Goal: Task Accomplishment & Management: Manage account settings

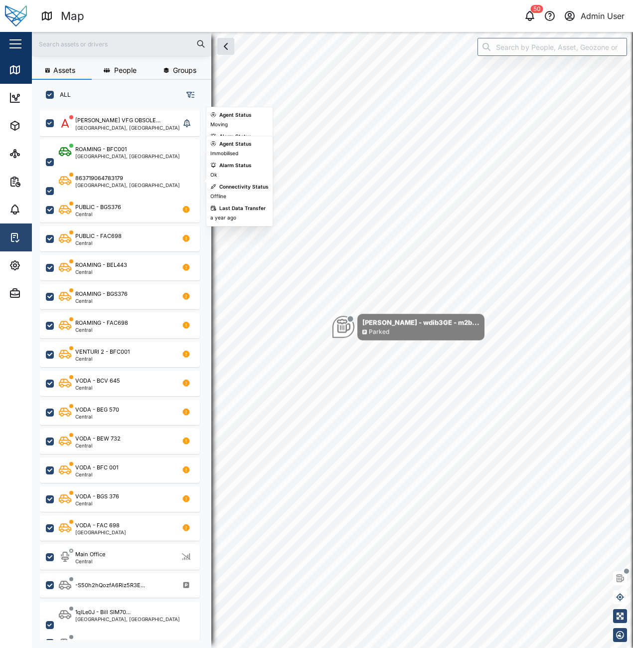
scroll to position [526, 156]
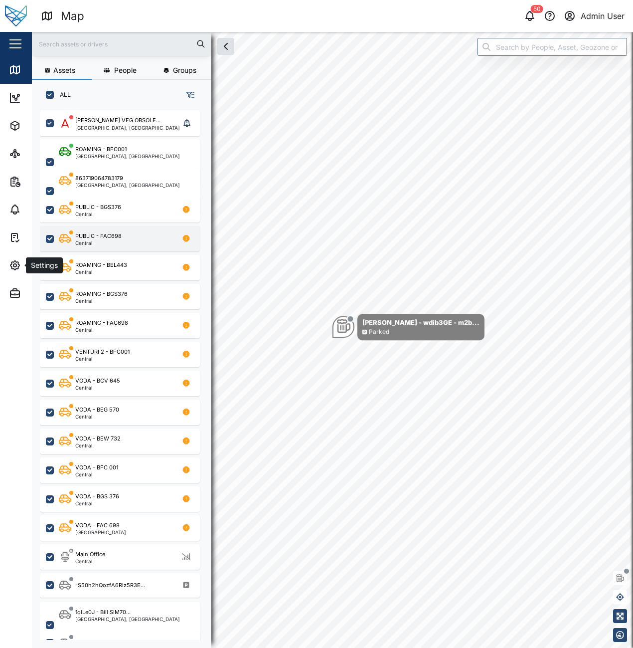
drag, startPoint x: 18, startPoint y: 259, endPoint x: 44, endPoint y: 250, distance: 27.4
click at [18, 259] on span "Settings" at bounding box center [54, 265] width 91 height 28
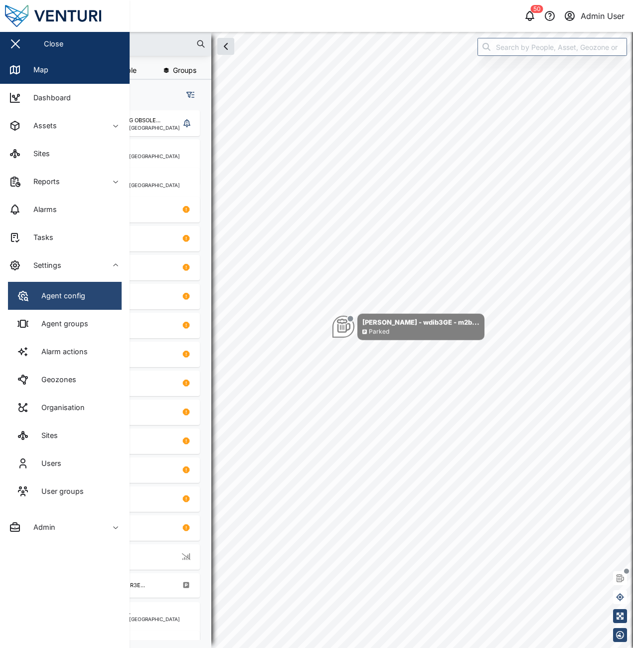
click at [109, 296] on link "Agent config" at bounding box center [65, 296] width 114 height 28
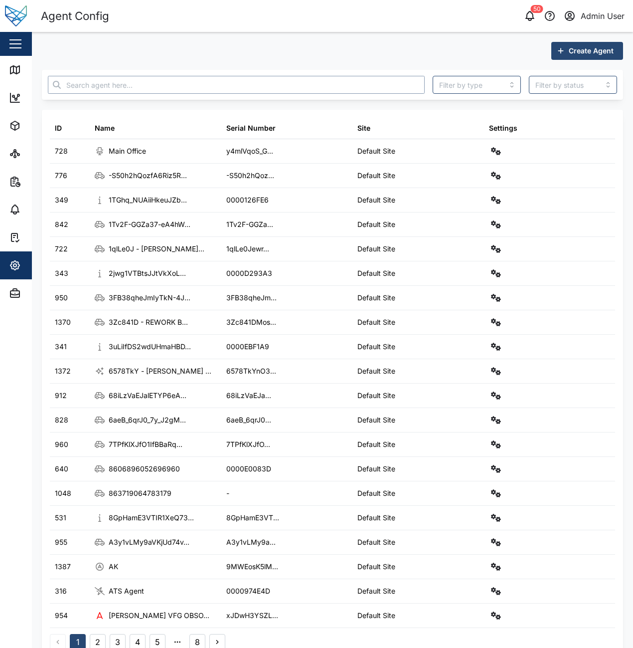
click at [256, 90] on input "text" at bounding box center [236, 85] width 377 height 18
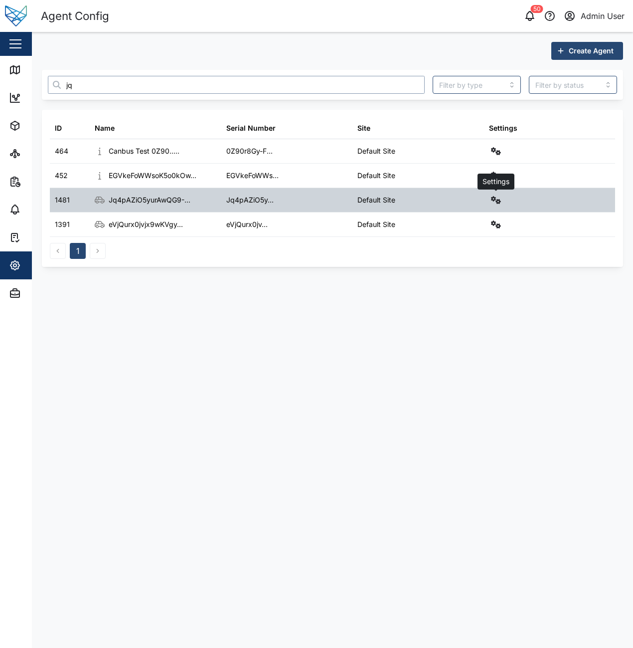
type input "jq"
click at [490, 200] on button "button" at bounding box center [496, 200] width 14 height 14
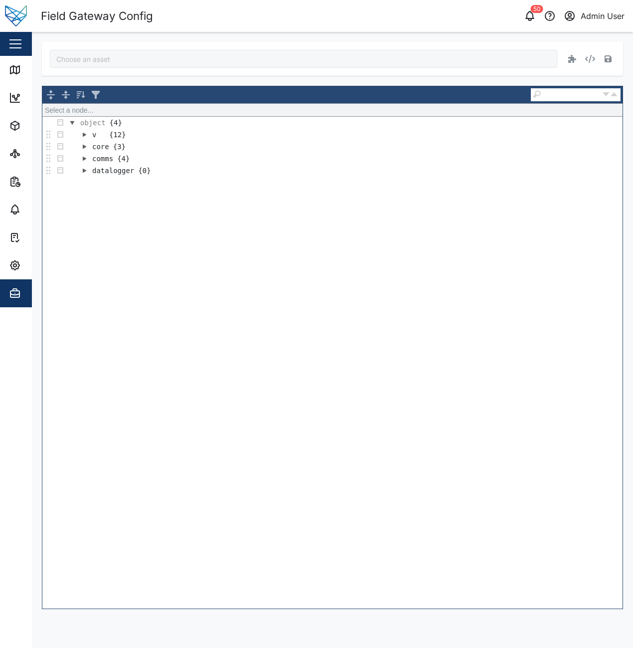
type input "Jq4pAZiO5yurAwQG9--13SWKP0GO1XWcGPoAZFKGJ0w"
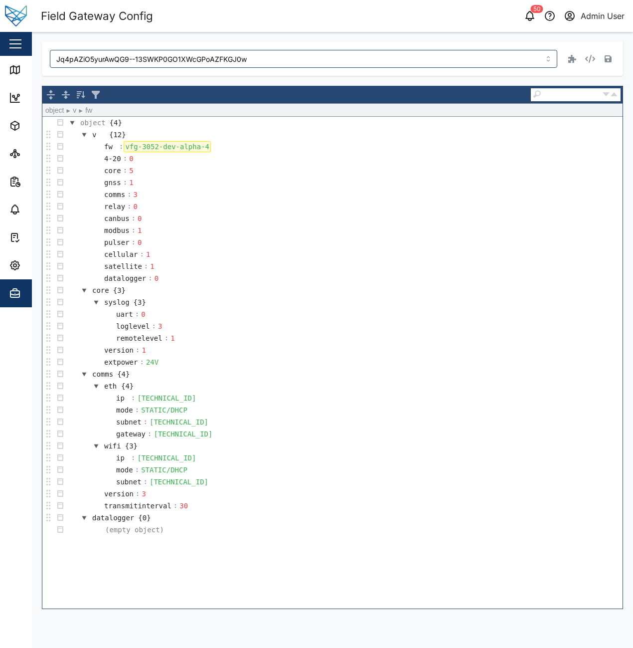
click at [200, 146] on div "vfg-3052-dev-alpha-4" at bounding box center [167, 146] width 87 height 11
click at [156, 179] on td "gnss : 1" at bounding box center [344, 183] width 557 height 12
click at [606, 58] on icon "button" at bounding box center [608, 58] width 7 height 7
click at [435, 340] on td "remotelevel : 1" at bounding box center [344, 338] width 557 height 12
click at [393, 420] on td "subnet : 255.255.255.0" at bounding box center [344, 422] width 557 height 12
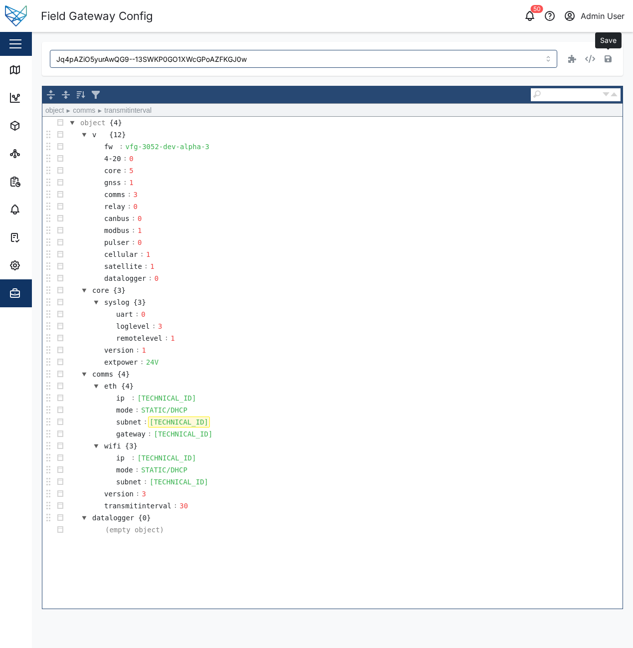
click at [343, 508] on td "transmitinterval : 30" at bounding box center [344, 506] width 557 height 12
click at [285, 574] on div "object {4} v {12} fw : vfg-3052-dev-alpha-3 4-20 : 0 core : 5 gnss : 1 comms : …" at bounding box center [332, 363] width 580 height 492
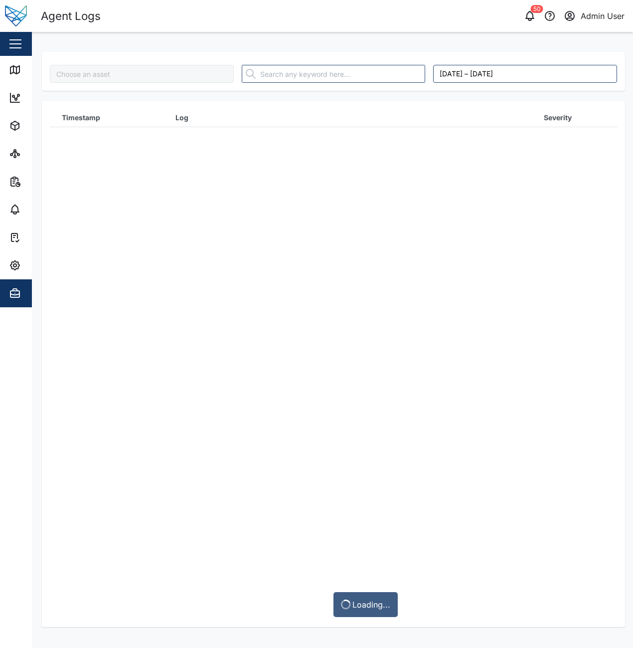
type input "Jq4pAZiO5yurAwQG9--13SWKP0GO1XWcGPoAZFKGJ0w"
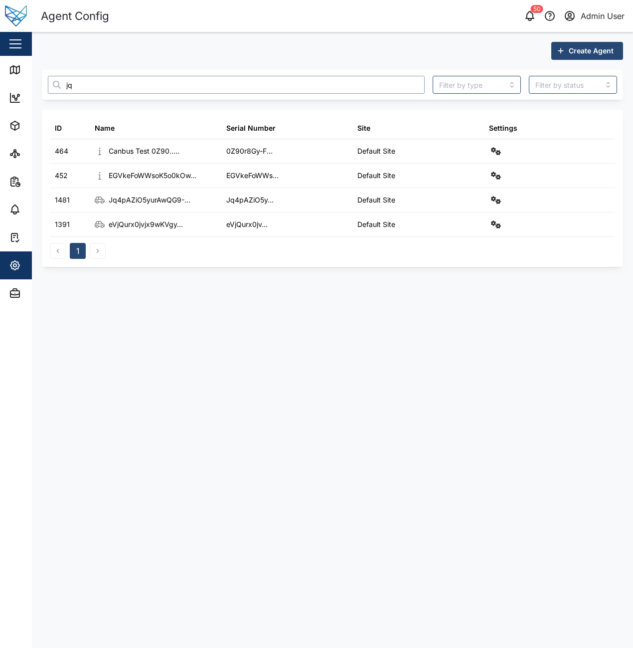
click at [143, 78] on input "jq" at bounding box center [236, 85] width 377 height 18
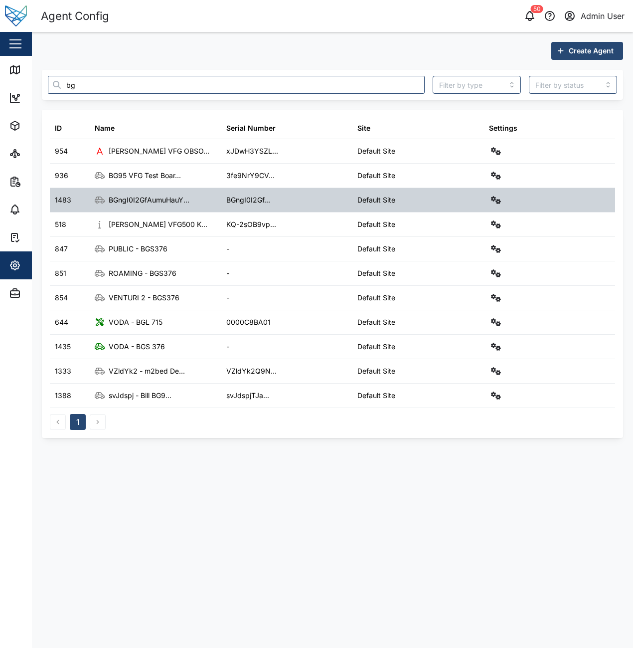
click at [197, 204] on div "BGngI0I2GfAumuHauY..." at bounding box center [156, 200] width 132 height 24
click at [493, 204] on button "button" at bounding box center [496, 200] width 14 height 14
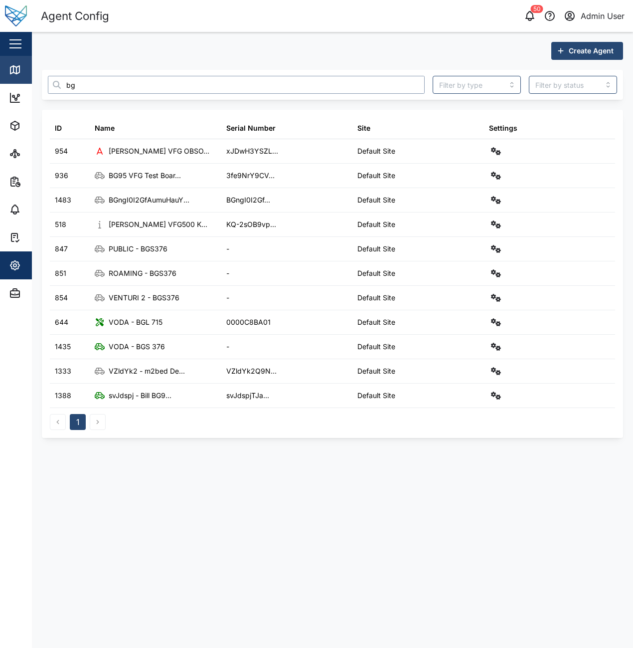
drag, startPoint x: 93, startPoint y: 90, endPoint x: 14, endPoint y: 81, distance: 78.8
click at [14, 81] on div "Agent Config 50 Admin User Close Map Dashboard Assets ATS Camera Generator Pers…" at bounding box center [316, 324] width 633 height 648
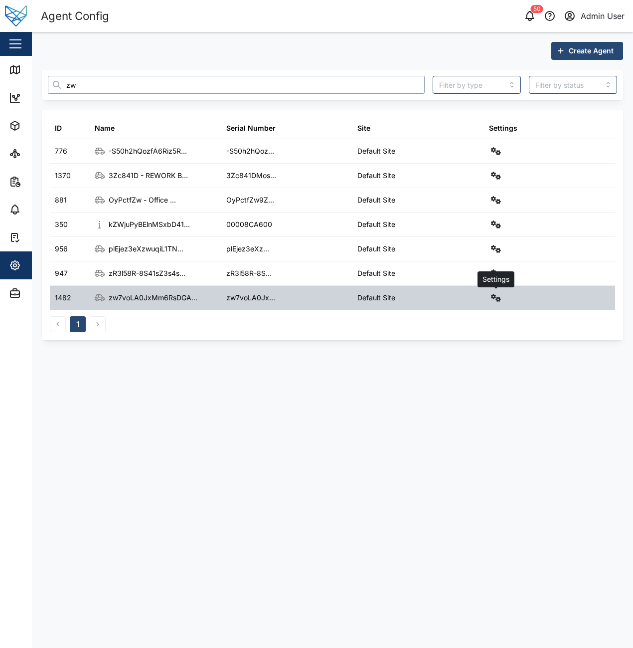
type input "zw"
click at [492, 296] on icon "button" at bounding box center [496, 298] width 10 height 8
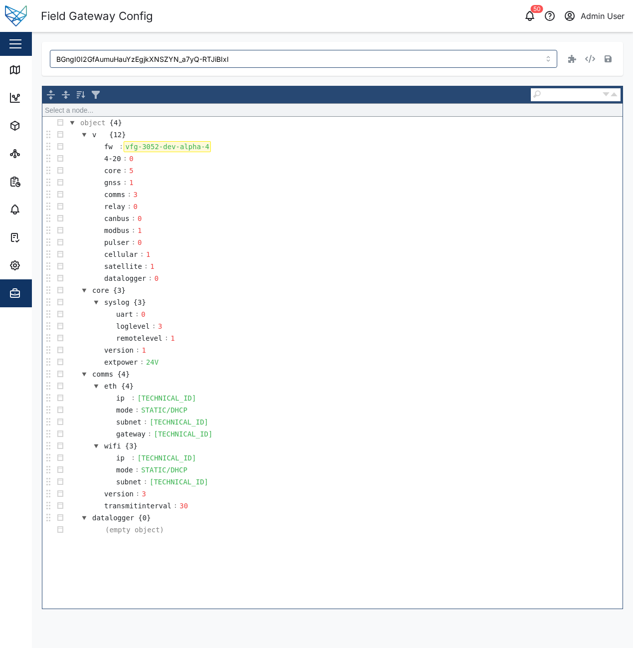
click at [201, 147] on div "vfg-3052-dev-alpha-4" at bounding box center [167, 146] width 87 height 11
click at [607, 60] on icon "button" at bounding box center [608, 58] width 7 height 7
click at [548, 174] on td "core : 5" at bounding box center [344, 171] width 557 height 12
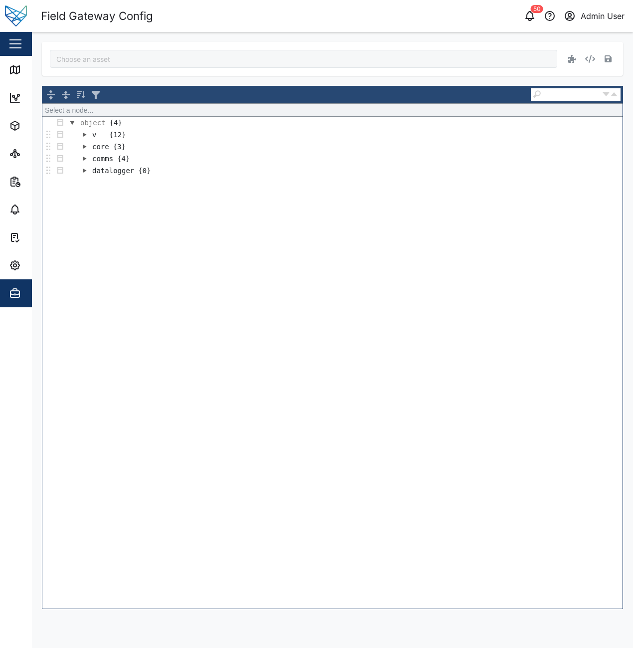
type input "zw7voLA0JxMm6RsDGA_-PC4kNN6jRY64lQmRtedQ708"
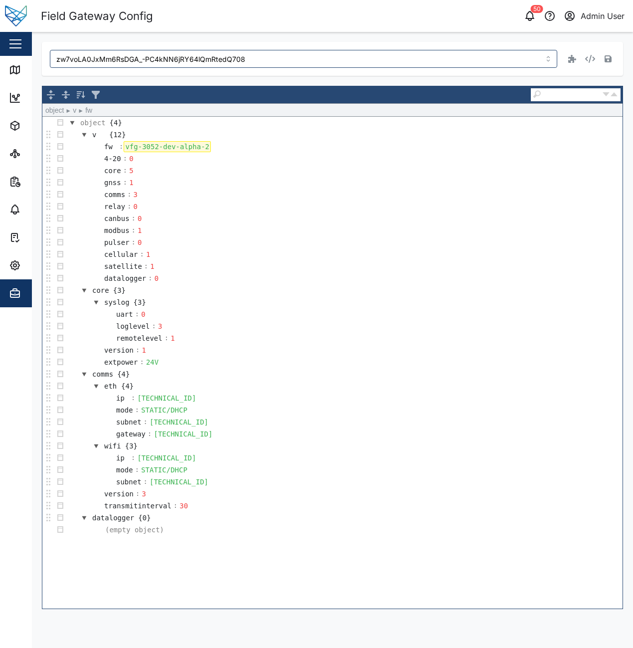
click at [201, 148] on div "vfg-3052-dev-alpha-2" at bounding box center [167, 146] width 87 height 11
click at [609, 62] on icon "button" at bounding box center [608, 58] width 7 height 7
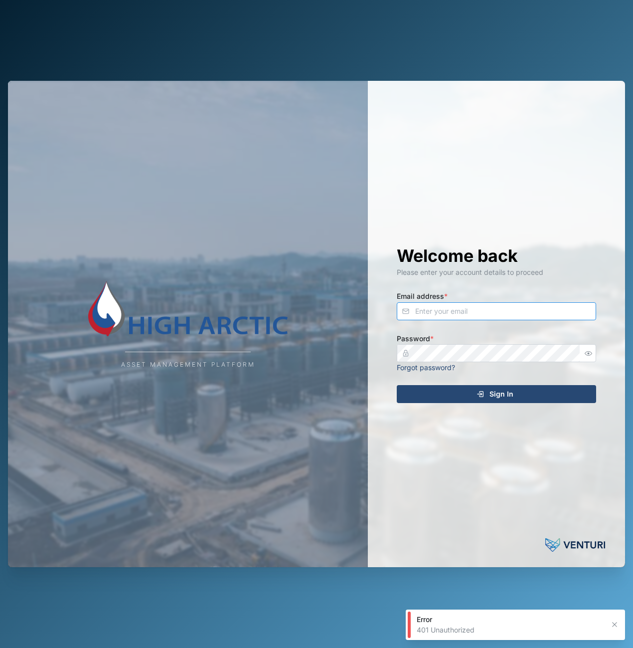
type input "[PERSON_NAME][EMAIL_ADDRESS][DOMAIN_NAME]"
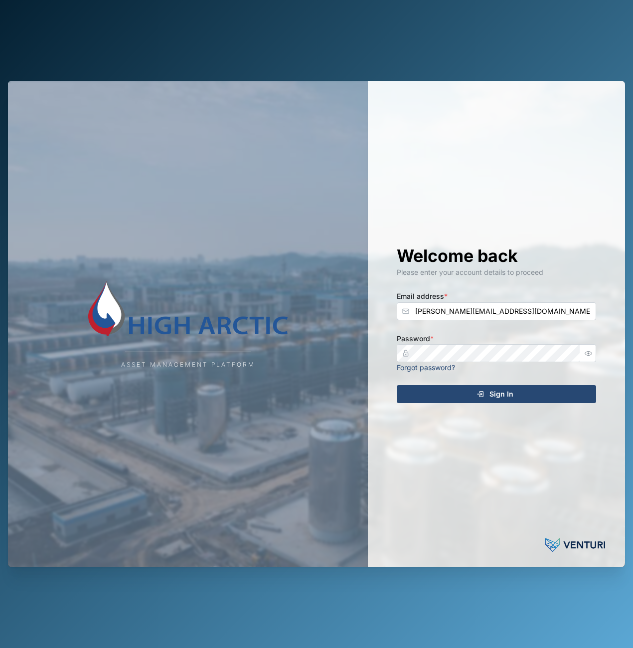
click at [518, 383] on div "Welcome back Please enter your account details to proceed Email address * [PERS…" at bounding box center [496, 324] width 239 height 486
click at [515, 389] on div "Sign In" at bounding box center [495, 393] width 184 height 17
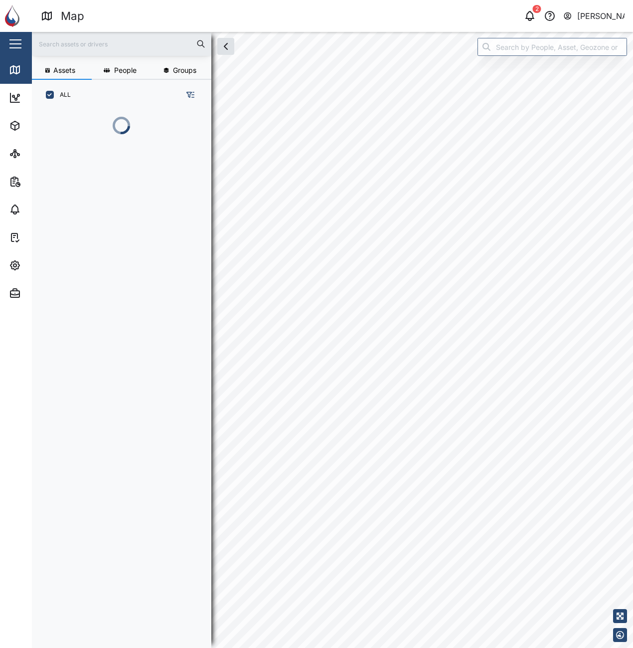
scroll to position [526, 156]
